Goal: Task Accomplishment & Management: Complete application form

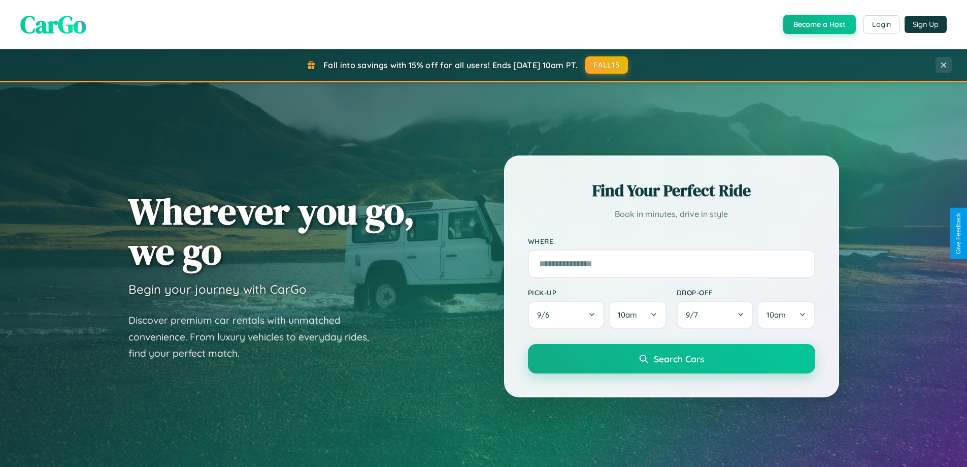
scroll to position [699, 0]
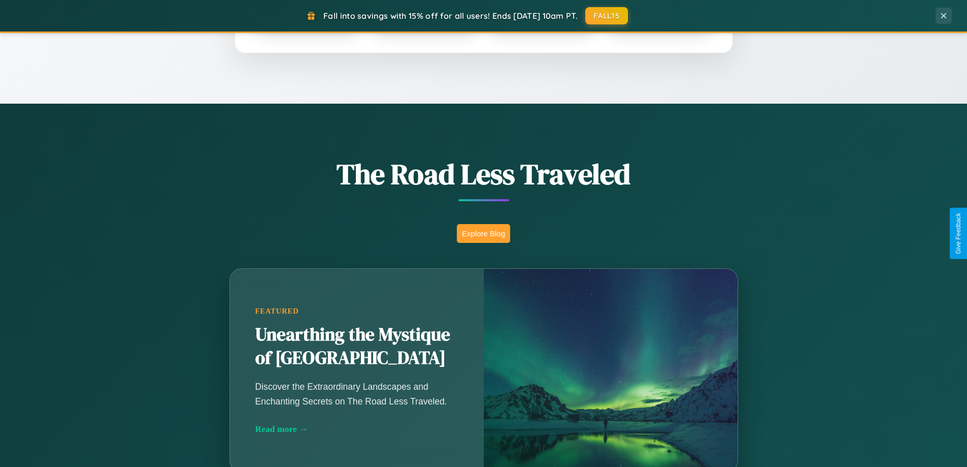
click at [483, 233] on button "Explore Blog" at bounding box center [483, 233] width 53 height 19
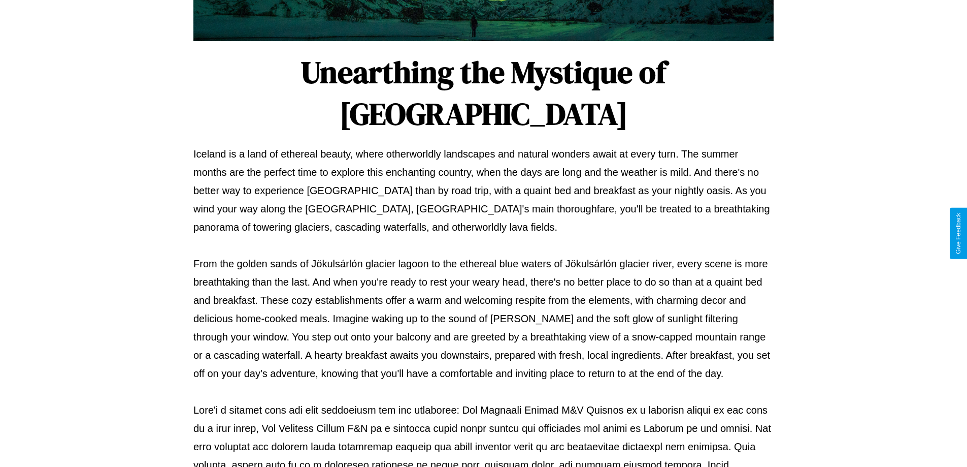
scroll to position [329, 0]
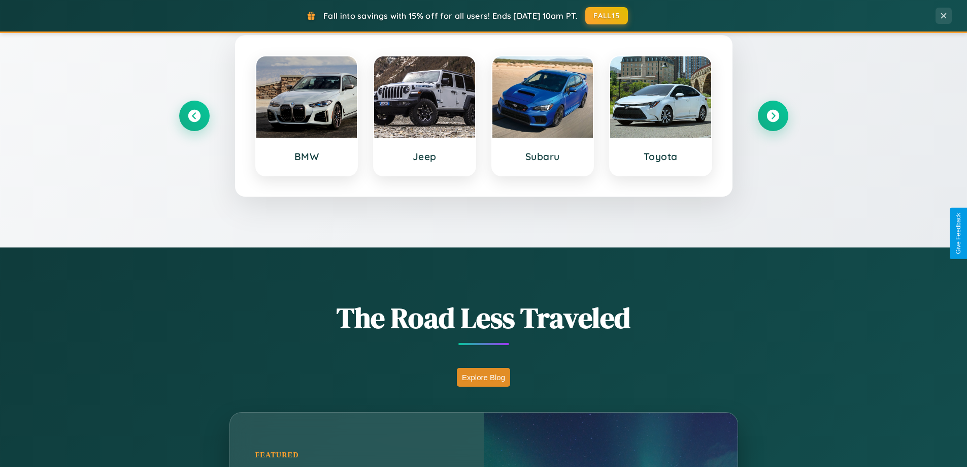
scroll to position [438, 0]
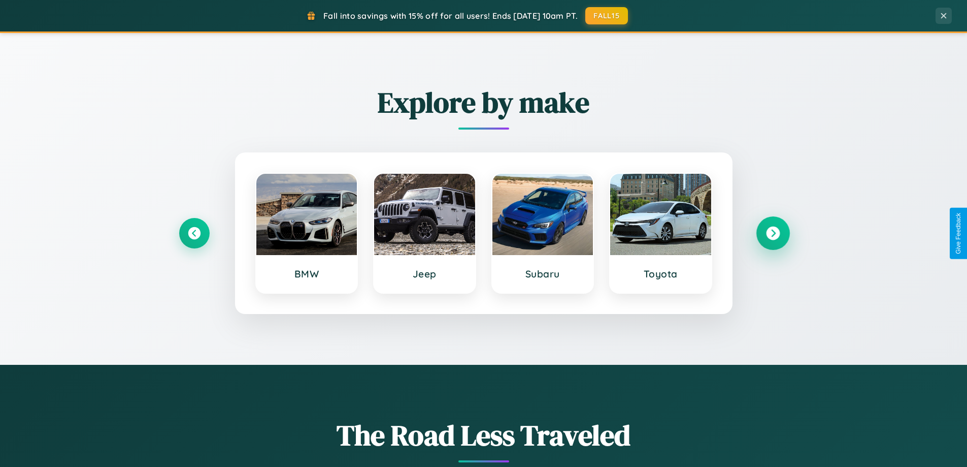
click at [773, 233] on icon at bounding box center [773, 233] width 14 height 14
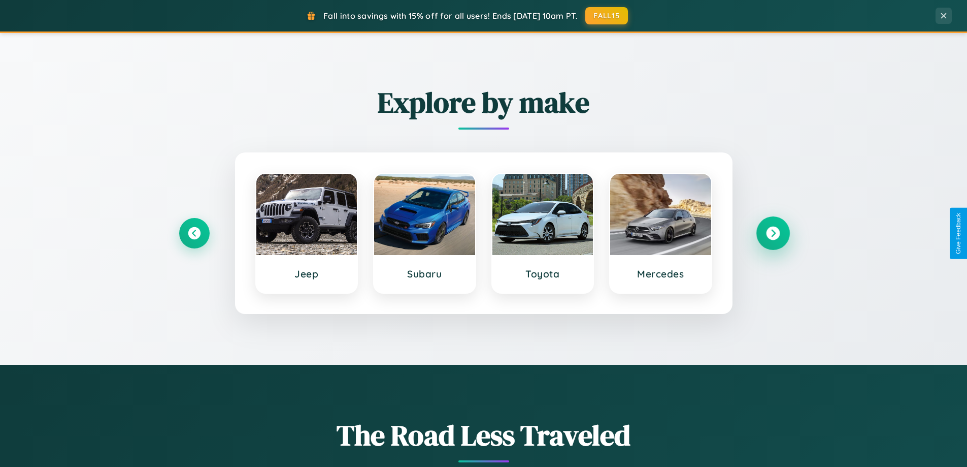
click at [773, 233] on icon at bounding box center [773, 233] width 14 height 14
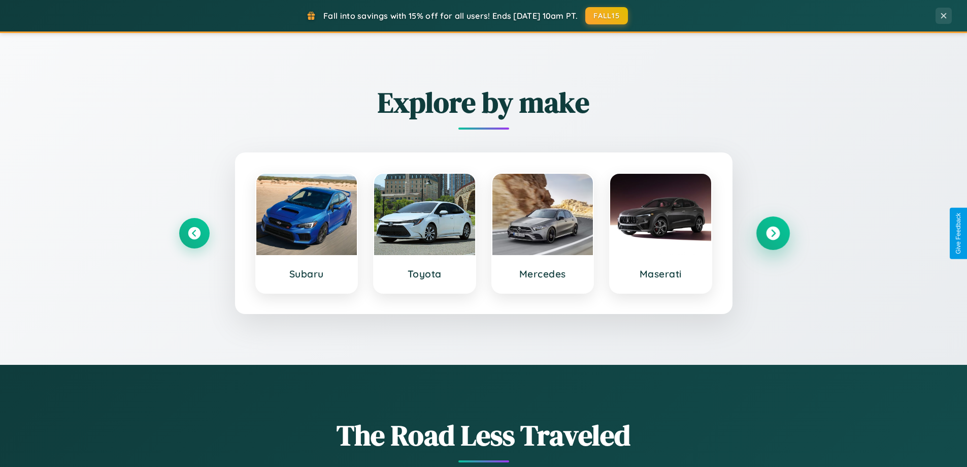
click at [773, 233] on icon at bounding box center [773, 233] width 14 height 14
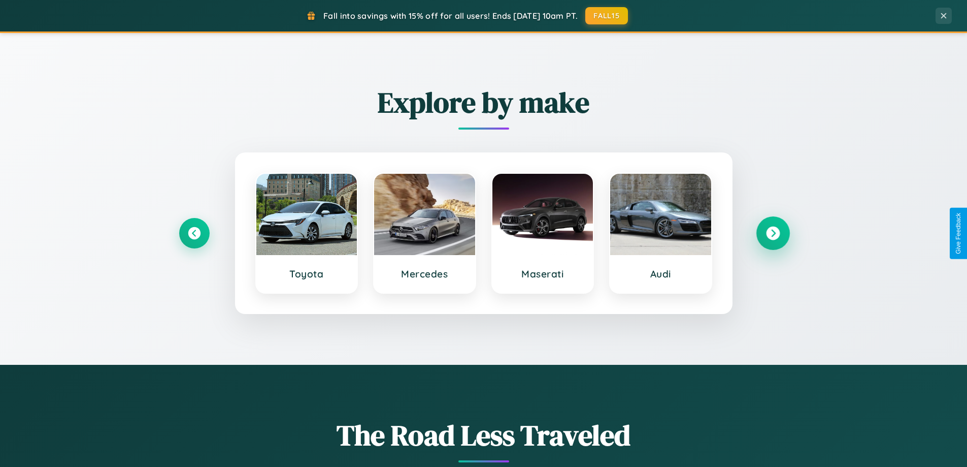
click at [773, 233] on icon at bounding box center [773, 233] width 14 height 14
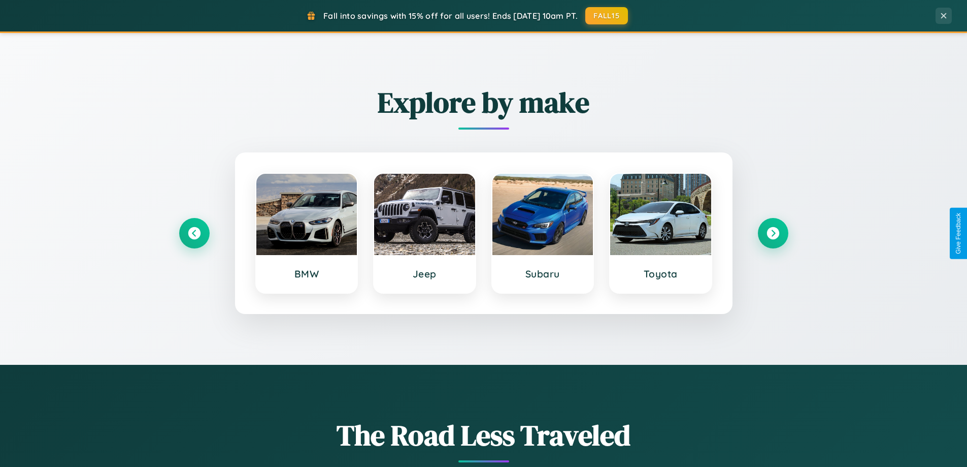
scroll to position [0, 0]
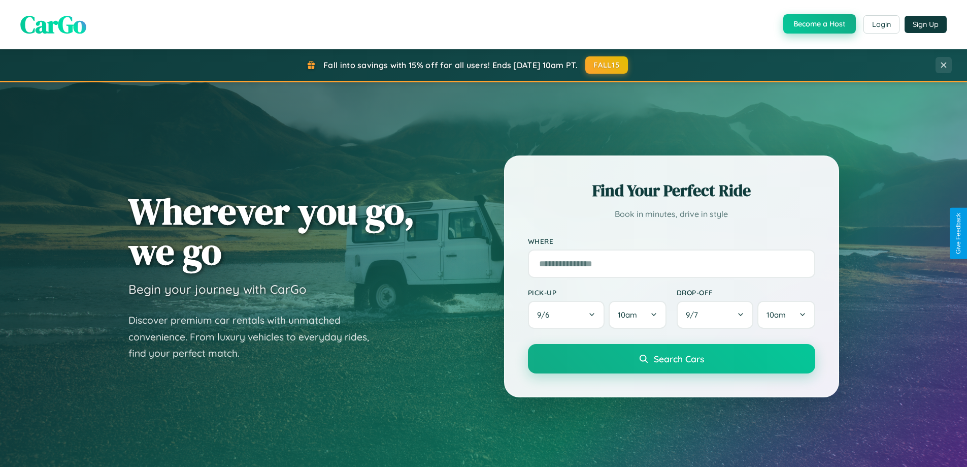
click at [819, 24] on button "Become a Host" at bounding box center [820, 23] width 73 height 19
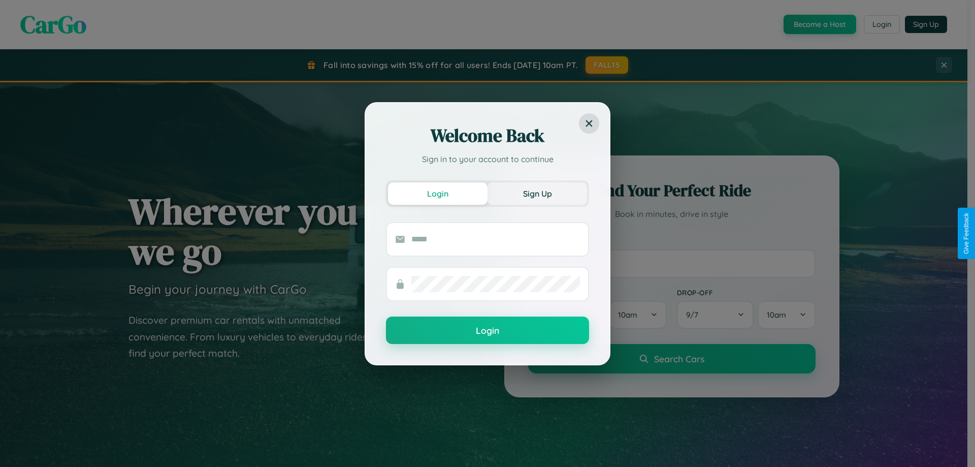
click at [537, 193] on button "Sign Up" at bounding box center [538, 193] width 100 height 22
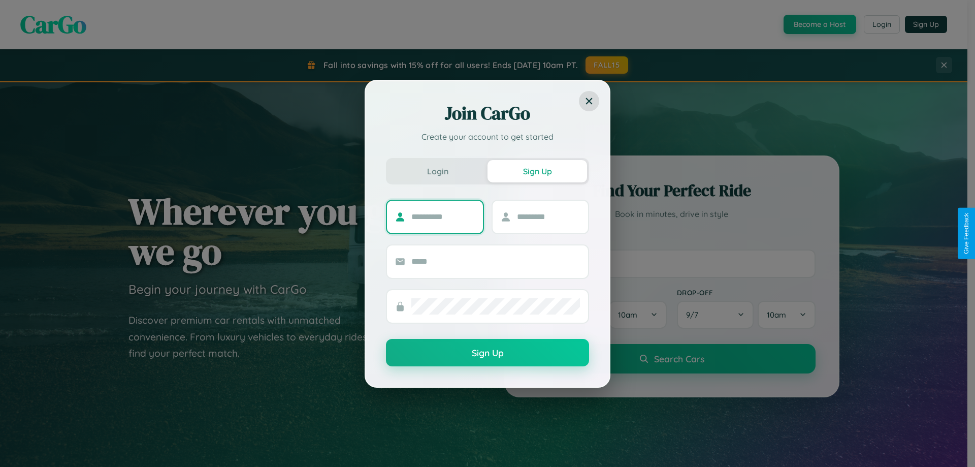
click at [443, 216] on input "text" at bounding box center [442, 217] width 63 height 16
type input "*******"
click at [548, 216] on input "text" at bounding box center [548, 217] width 63 height 16
type input "*****"
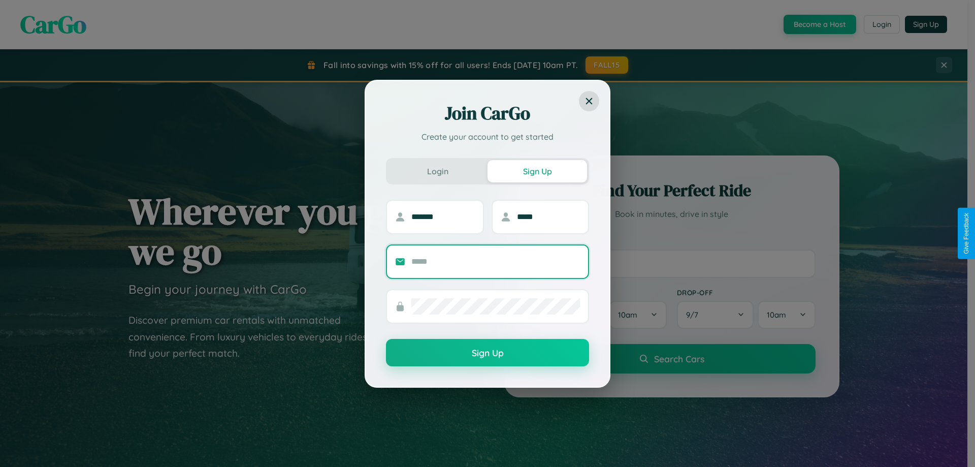
click at [496, 261] on input "text" at bounding box center [495, 261] width 169 height 16
type input "**********"
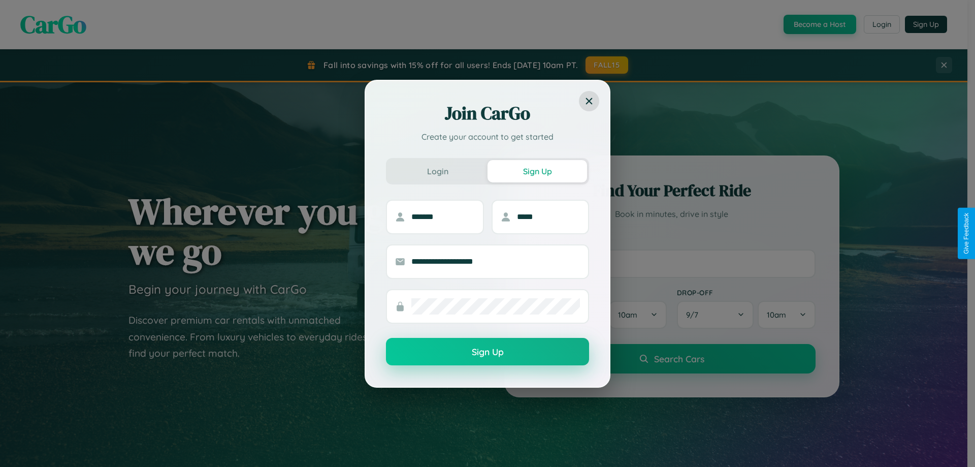
click at [488, 352] on button "Sign Up" at bounding box center [487, 351] width 203 height 27
